Goal: Information Seeking & Learning: Check status

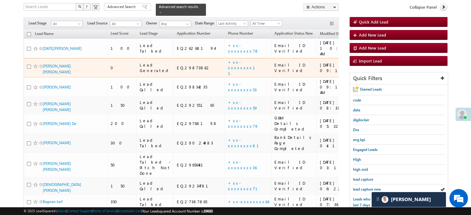
click at [224, 59] on td "+xx-xxxxxxxx11" at bounding box center [247, 68] width 46 height 20
click at [228, 59] on link "+xx-xxxxxxxx11" at bounding box center [245, 67] width 35 height 16
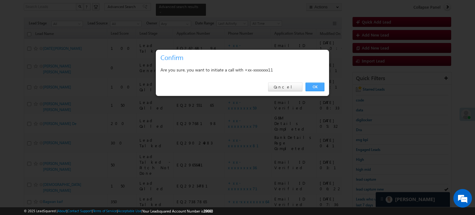
click at [315, 85] on link "OK" at bounding box center [315, 87] width 19 height 9
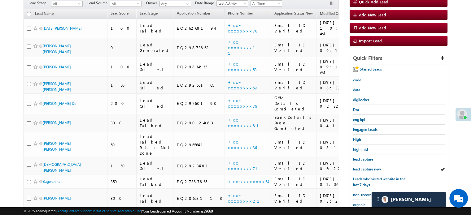
scroll to position [88, 0]
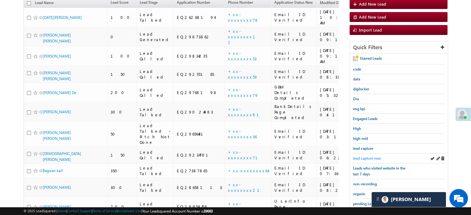
click at [357, 156] on span "lead capture new" at bounding box center [367, 158] width 28 height 5
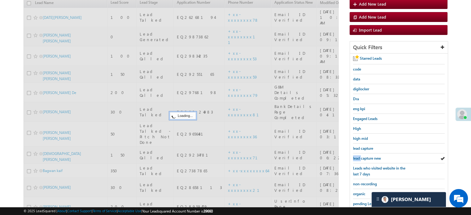
click at [357, 156] on span "lead capture new" at bounding box center [367, 158] width 28 height 5
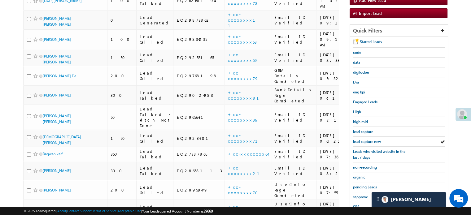
click at [357, 156] on span "Leads who visited website in the last 7 days" at bounding box center [379, 154] width 52 height 11
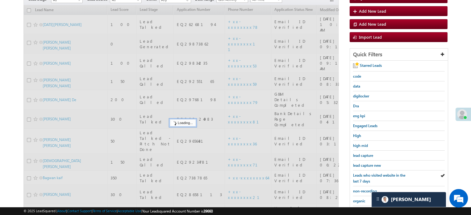
scroll to position [26, 0]
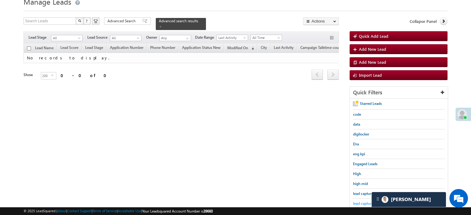
click at [354, 203] on span "lead capture new" at bounding box center [367, 203] width 28 height 5
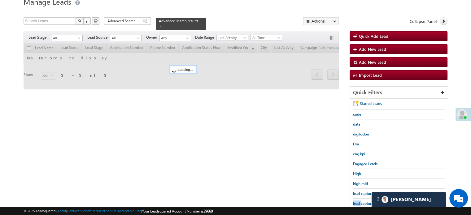
click at [354, 203] on span "lead capture new" at bounding box center [367, 203] width 28 height 5
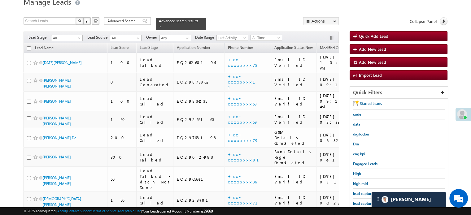
click at [354, 203] on span "lead capture new" at bounding box center [367, 203] width 28 height 5
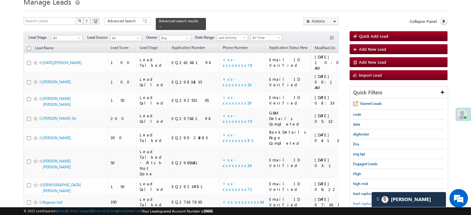
click at [361, 202] on span "lead capture new" at bounding box center [367, 203] width 28 height 5
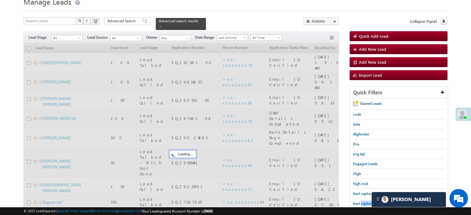
click at [361, 202] on span "lead capture new" at bounding box center [367, 203] width 28 height 5
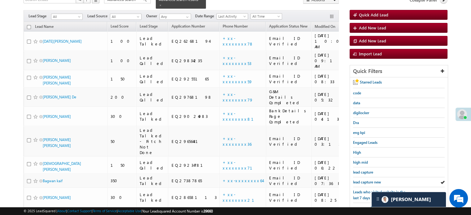
scroll to position [57, 0]
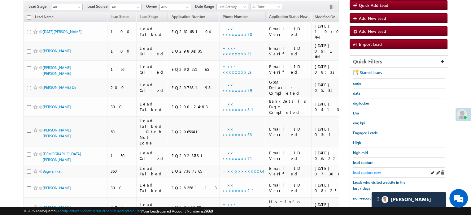
click at [374, 172] on span "lead capture new" at bounding box center [367, 172] width 28 height 5
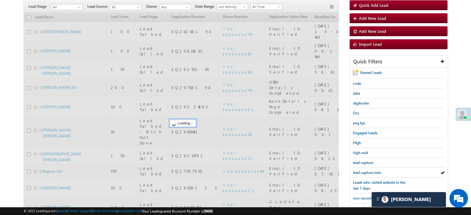
click at [374, 172] on span "lead capture new" at bounding box center [367, 172] width 28 height 5
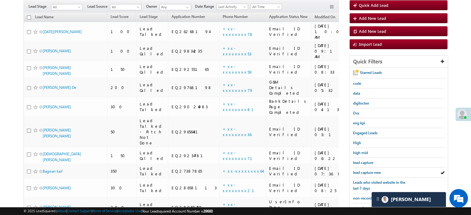
click at [374, 172] on span "lead capture new" at bounding box center [367, 172] width 28 height 5
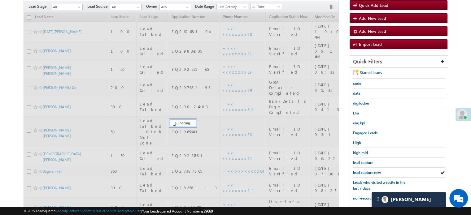
click at [374, 172] on span "lead capture new" at bounding box center [367, 172] width 28 height 5
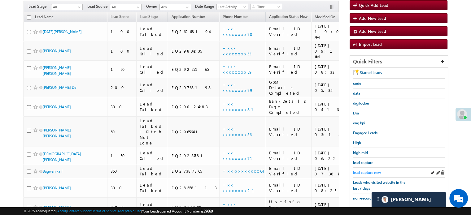
click at [368, 173] on span "lead capture new" at bounding box center [367, 172] width 28 height 5
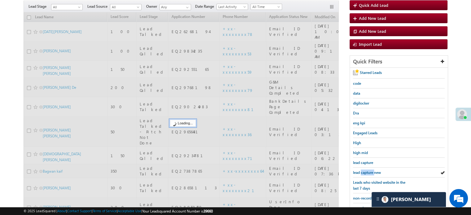
click at [368, 173] on span "lead capture new" at bounding box center [367, 172] width 28 height 5
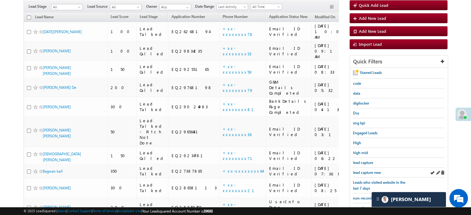
click at [365, 174] on div "lead capture new" at bounding box center [399, 173] width 92 height 10
click at [365, 171] on span "lead capture new" at bounding box center [367, 172] width 28 height 5
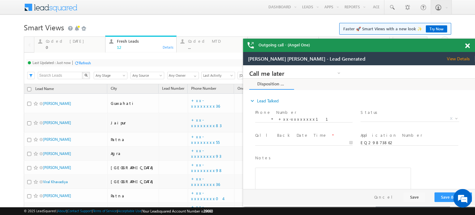
click at [466, 46] on span at bounding box center [468, 45] width 5 height 5
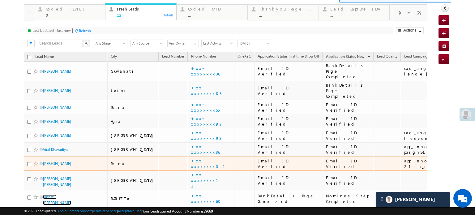
scroll to position [31, 0]
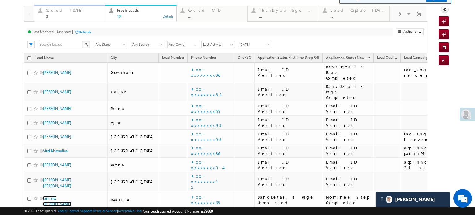
click at [50, 11] on div "Coded Today" at bounding box center [74, 10] width 56 height 5
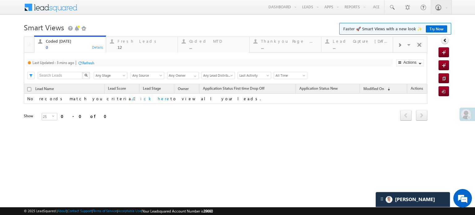
click at [84, 58] on div "Last Updated : 3 mins ago Refresh Refreshing... Search X Lead Stage Any Stage A…" at bounding box center [226, 69] width 404 height 32
click at [89, 60] on div "Refresh" at bounding box center [86, 63] width 17 height 6
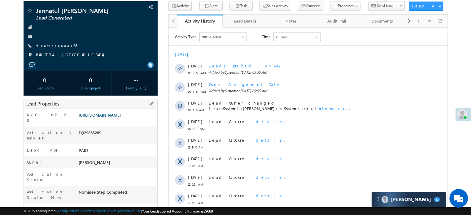
scroll to position [31, 0]
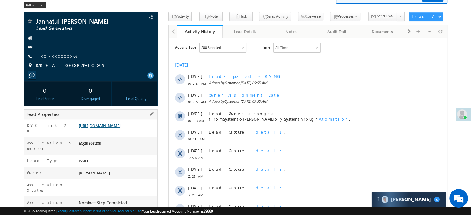
click at [103, 128] on link "[URL][DOMAIN_NAME]" at bounding box center [100, 125] width 42 height 5
